Goal: Information Seeking & Learning: Check status

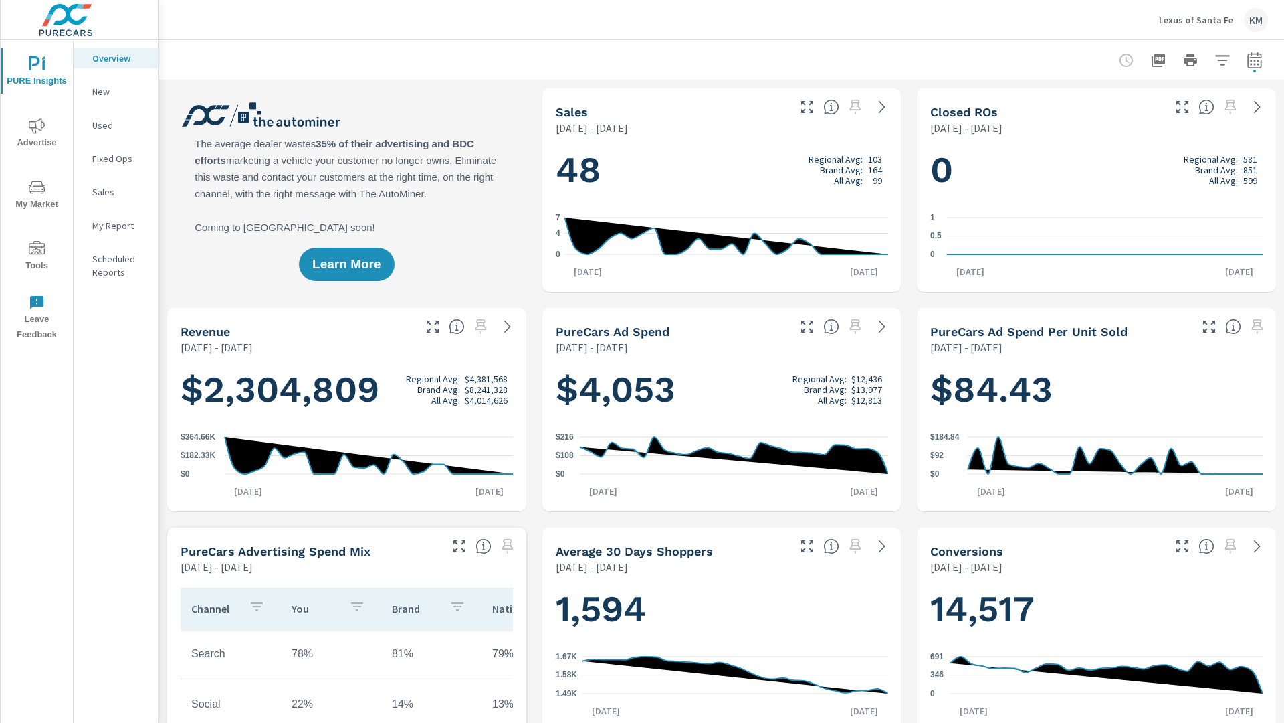
click at [450, 78] on div at bounding box center [721, 59] width 1093 height 39
click at [641, 70] on div at bounding box center [721, 59] width 1093 height 39
click at [510, 332] on icon at bounding box center [508, 326] width 16 height 16
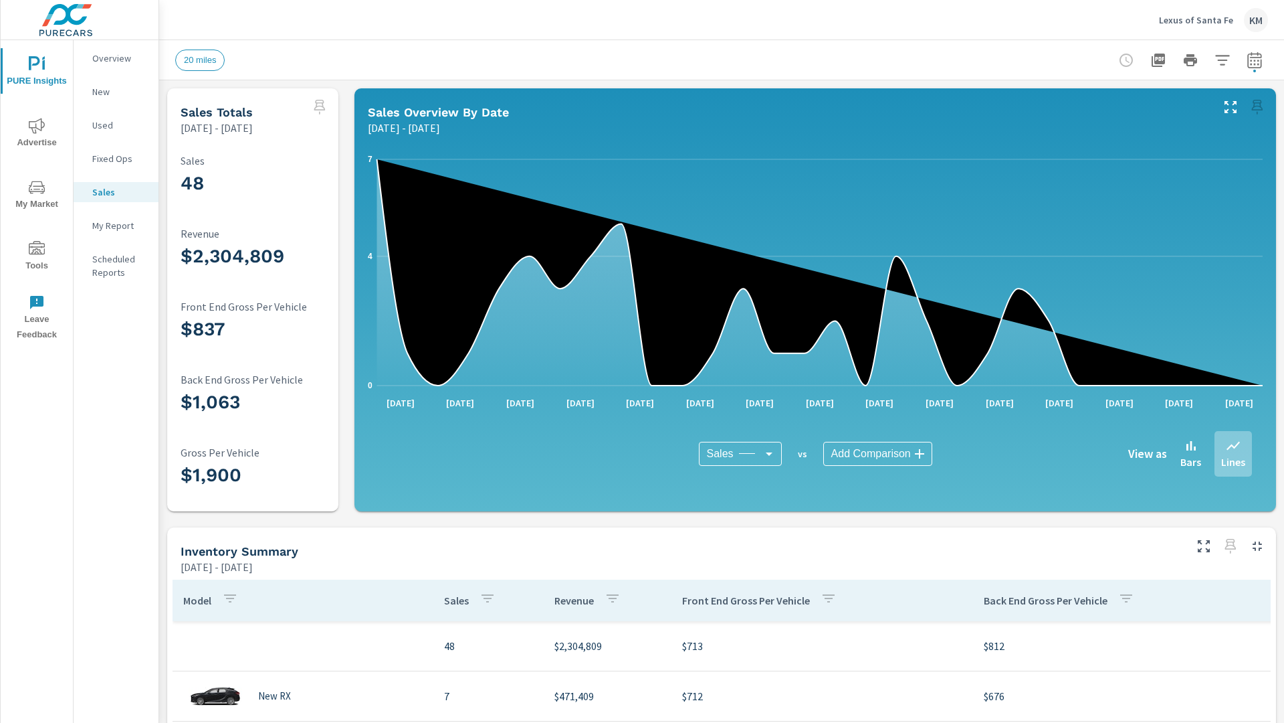
click at [411, 90] on div "Sales Overview By Date Aug 22, 2025 - Sep 20, 2025" at bounding box center [785, 111] width 860 height 47
